Goal: Task Accomplishment & Management: Complete application form

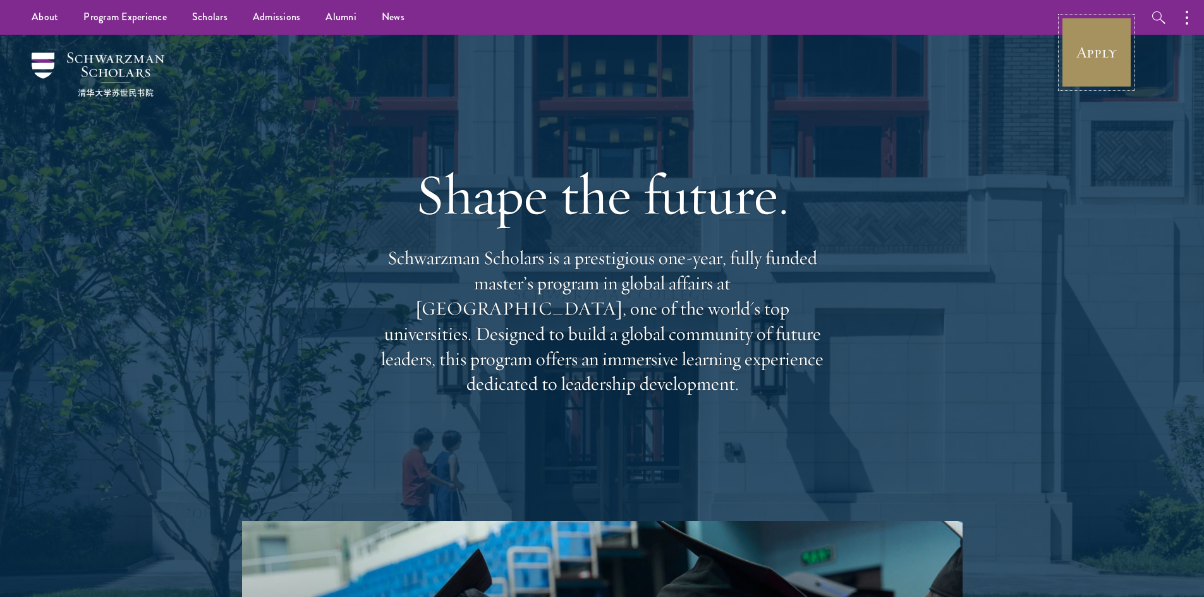
click at [1085, 68] on link "Apply" at bounding box center [1096, 52] width 71 height 71
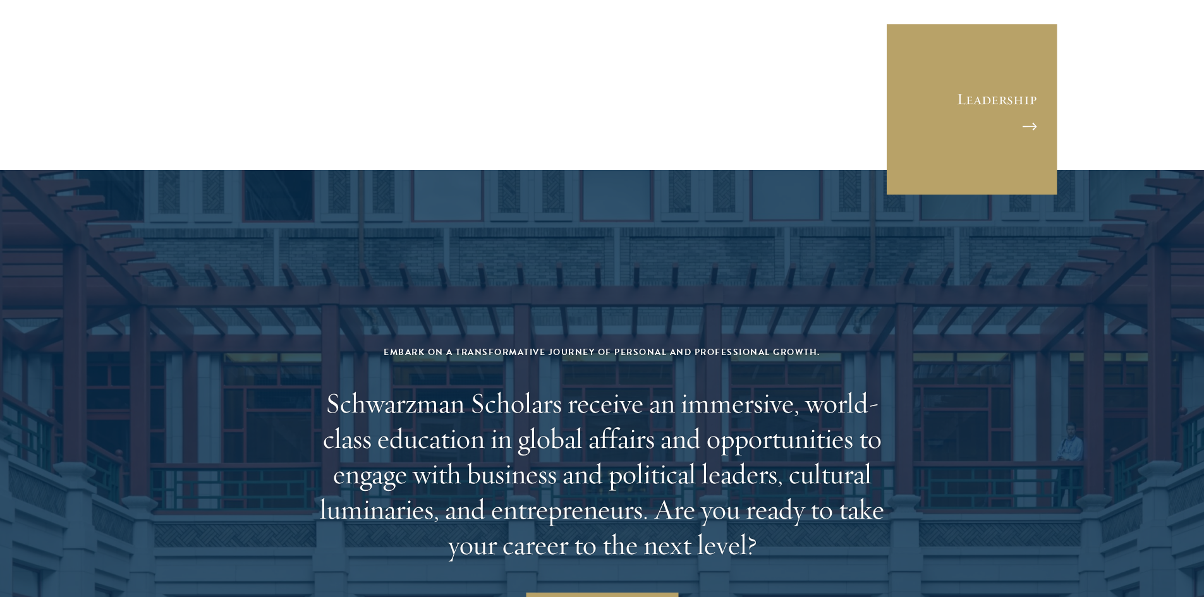
scroll to position [5042, 0]
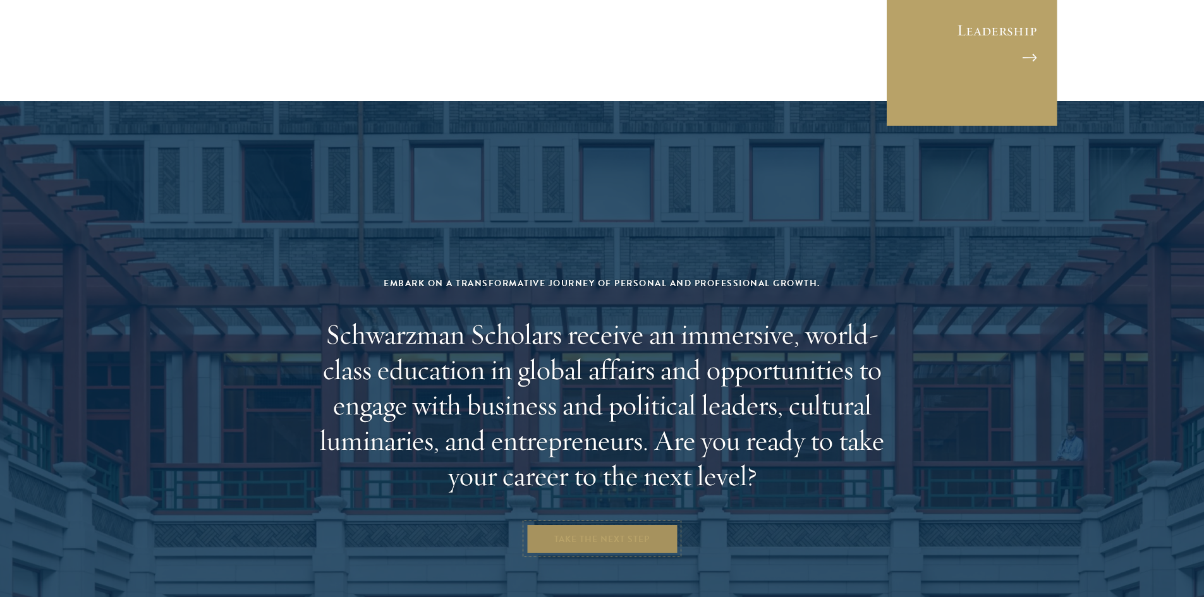
click at [608, 524] on link "Take the Next Step" at bounding box center [602, 539] width 152 height 30
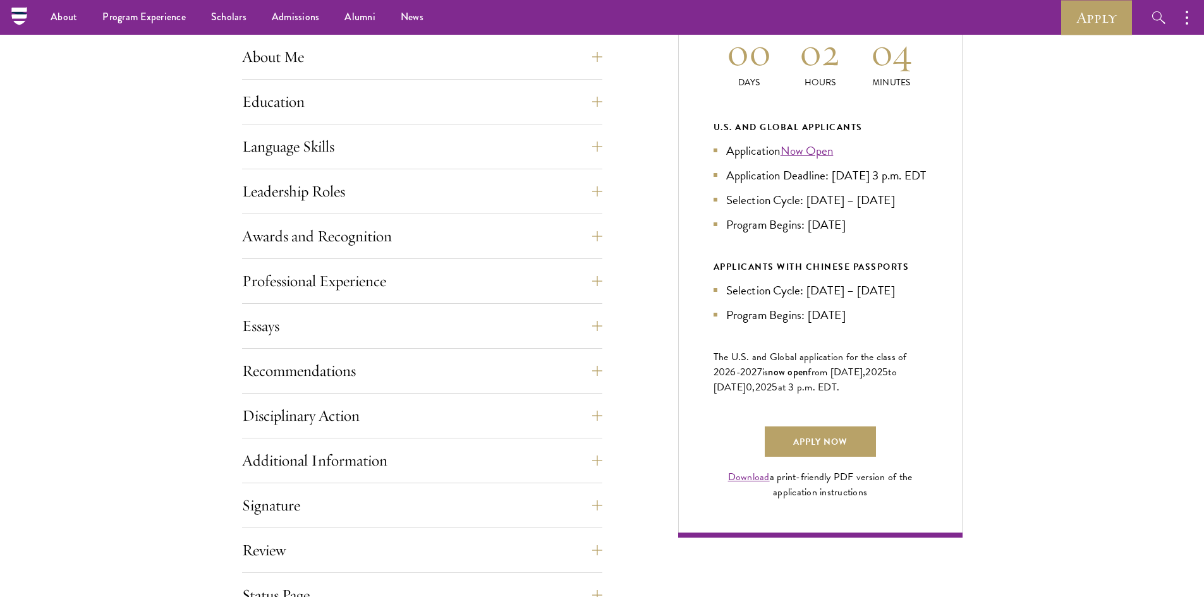
scroll to position [587, 0]
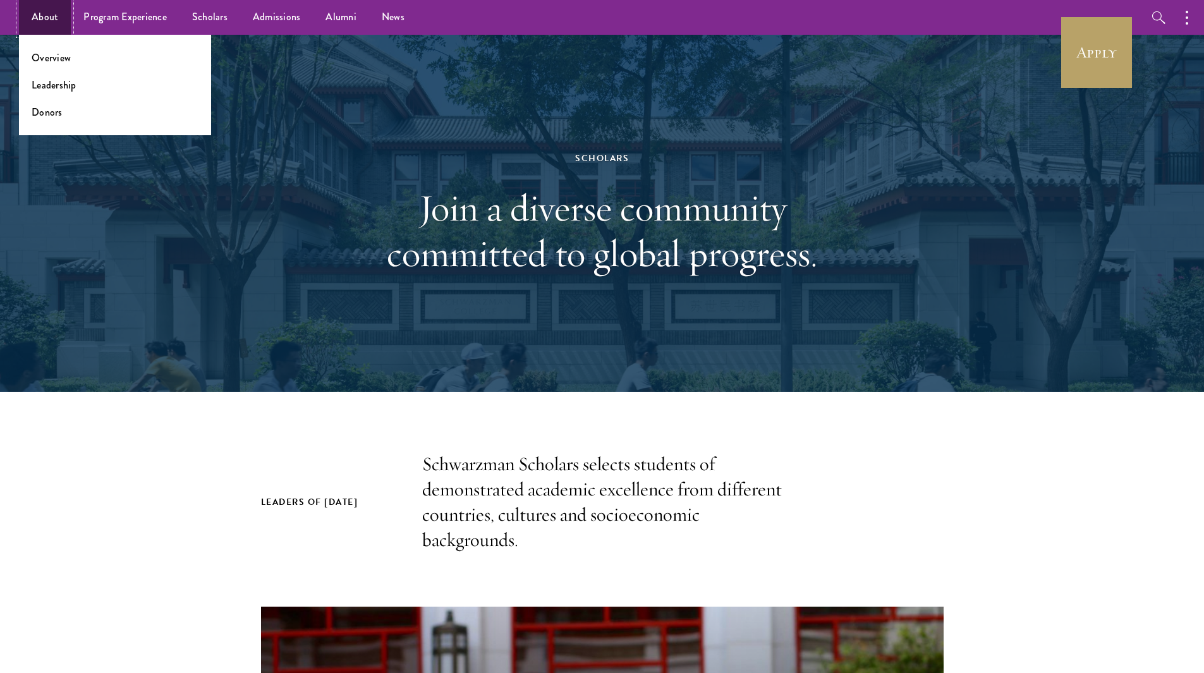
click at [40, 23] on link "About" at bounding box center [45, 17] width 52 height 35
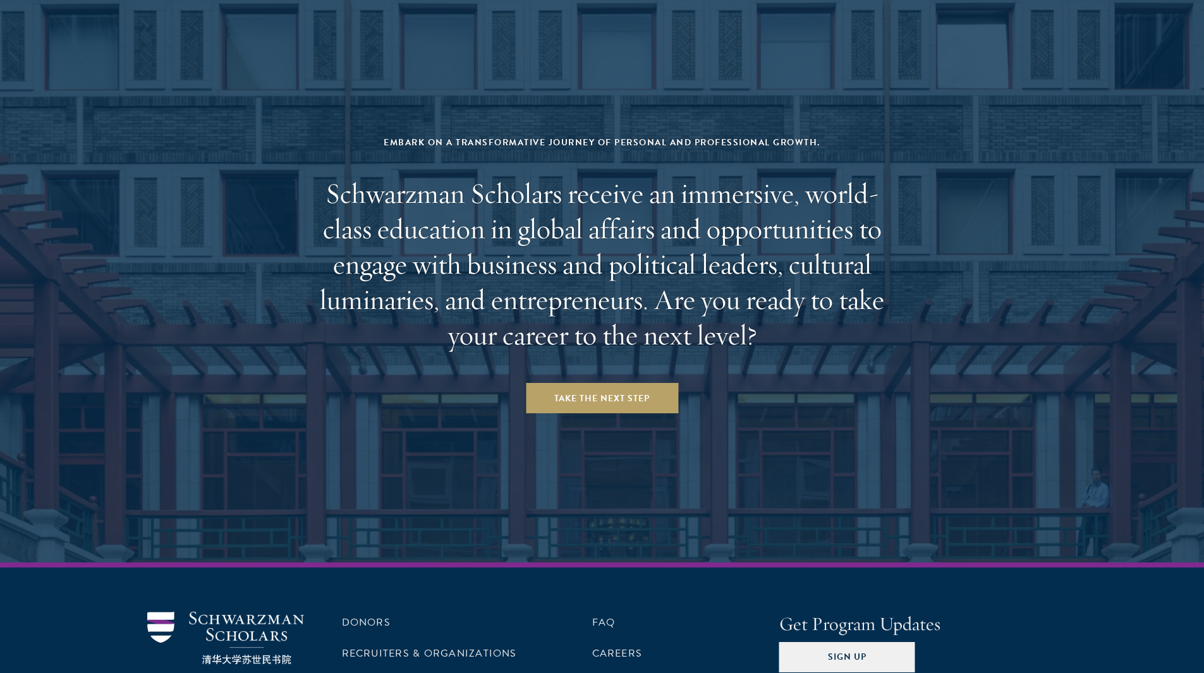
scroll to position [5183, 0]
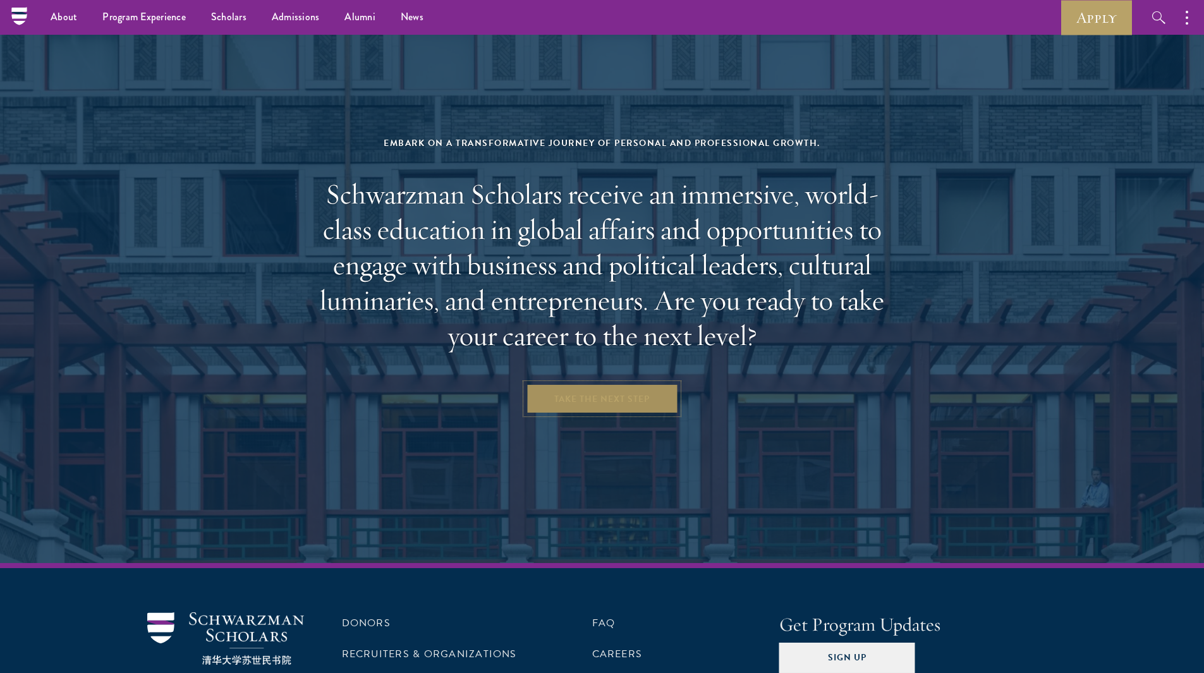
click at [596, 384] on link "Take the Next Step" at bounding box center [602, 399] width 152 height 30
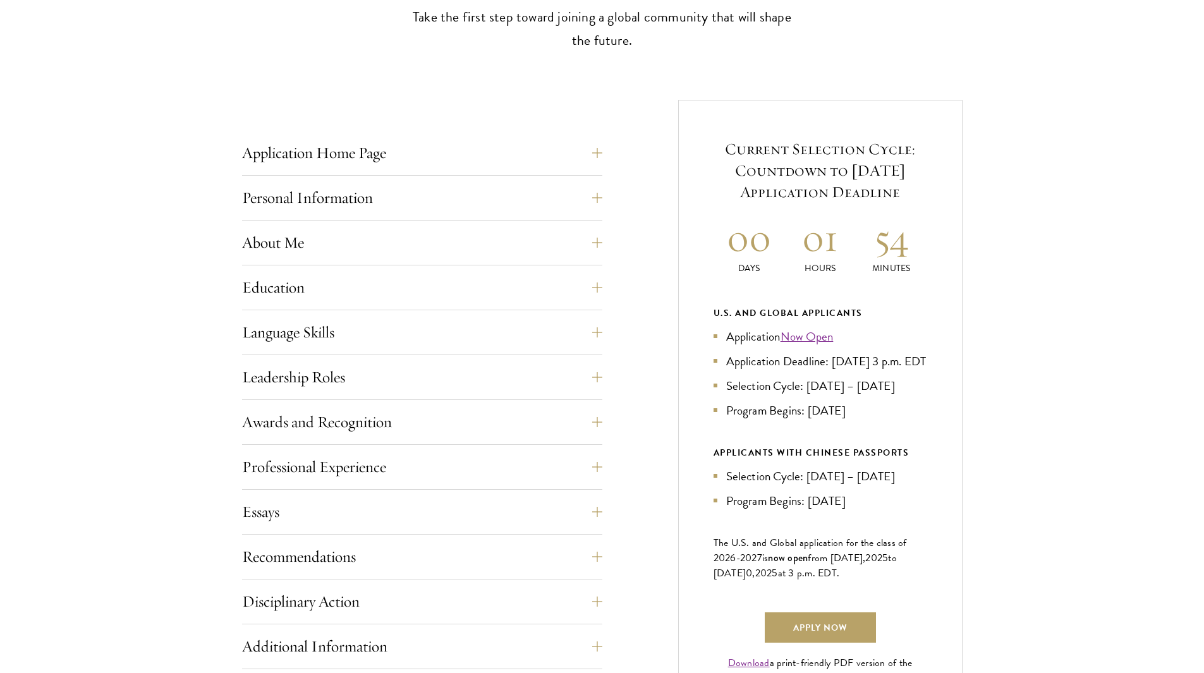
scroll to position [412, 0]
